Goal: Task Accomplishment & Management: Complete application form

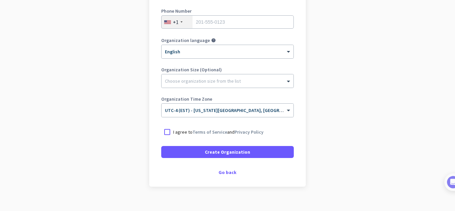
scroll to position [129, 0]
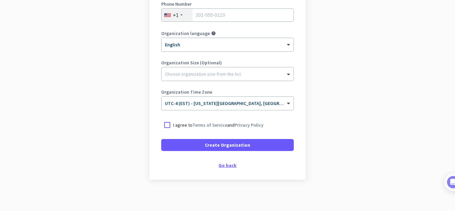
click at [226, 167] on div "Go back" at bounding box center [227, 165] width 132 height 5
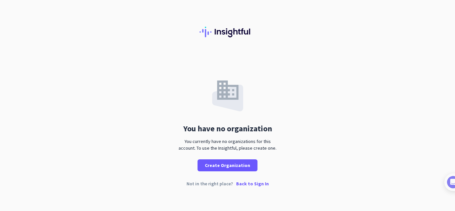
click at [259, 182] on p "Back to Sign In" at bounding box center [252, 183] width 33 height 5
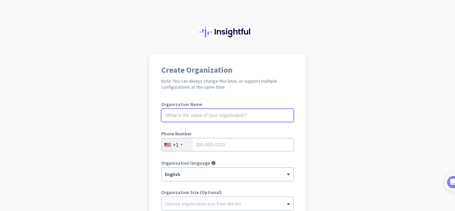
click at [243, 114] on input "text" at bounding box center [227, 115] width 132 height 13
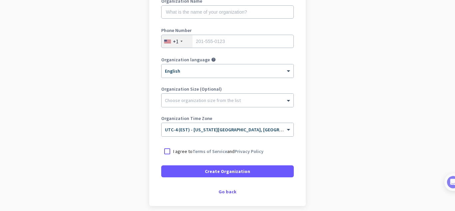
scroll to position [103, 0]
click at [272, 100] on div at bounding box center [227, 99] width 132 height 7
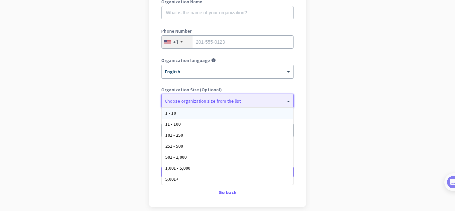
click at [344, 149] on app-onboarding-organization "Create Organization Note: You can always change this later, or support multiple…" at bounding box center [227, 95] width 455 height 288
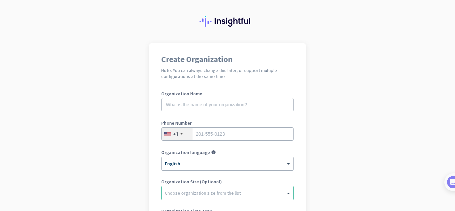
scroll to position [0, 0]
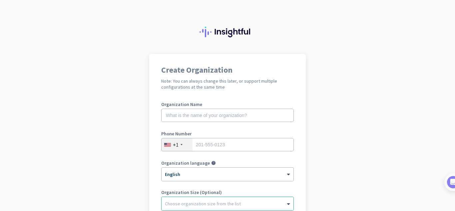
click at [35, 66] on app-onboarding-organization "Create Organization Note: You can always change this later, or support multiple…" at bounding box center [227, 198] width 455 height 288
